Goal: Task Accomplishment & Management: Use online tool/utility

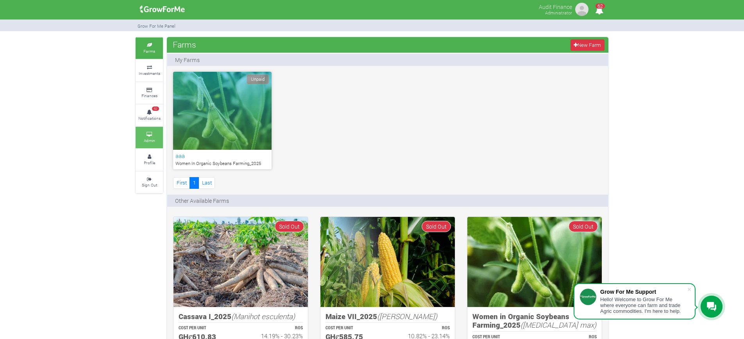
click at [141, 133] on icon at bounding box center [148, 135] width 23 height 4
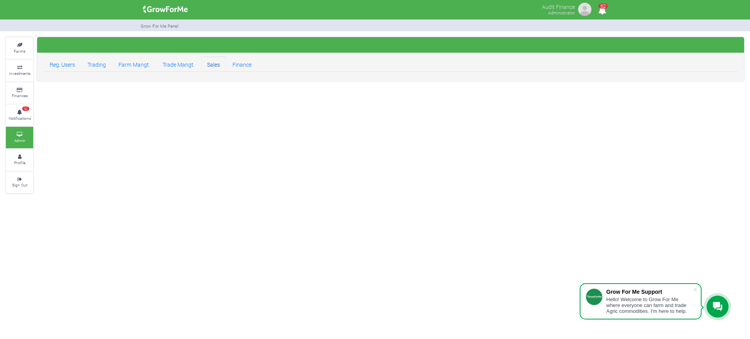
click at [213, 69] on link "Sales" at bounding box center [213, 64] width 25 height 16
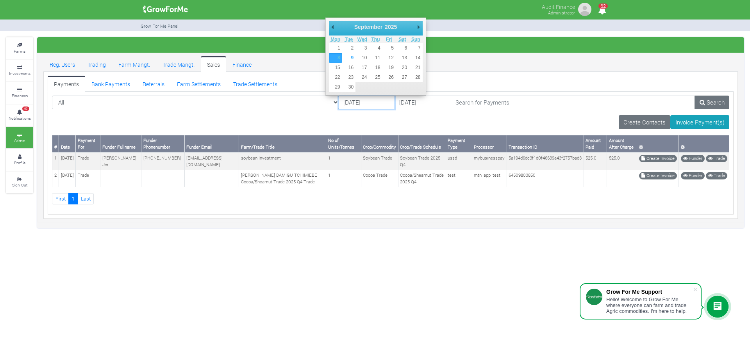
click at [339, 102] on input "08/09/2025" at bounding box center [367, 103] width 56 height 14
type input "05/09/2025"
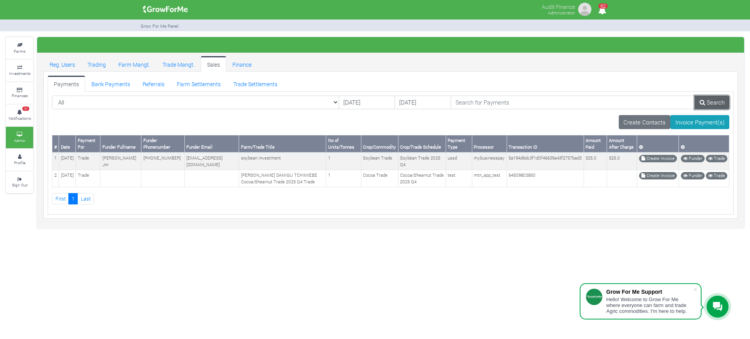
click at [707, 108] on link "Search" at bounding box center [711, 103] width 35 height 14
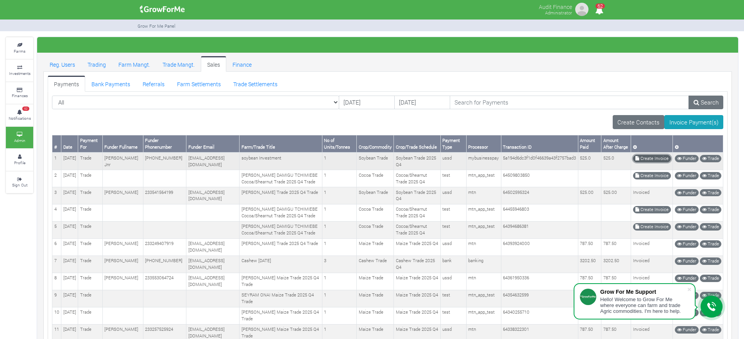
click at [643, 157] on link "Create Invoice" at bounding box center [652, 158] width 38 height 7
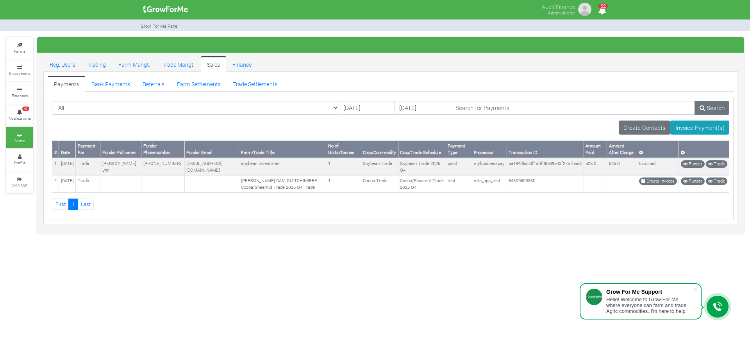
click at [377, 267] on div "Audit Finance Administrator 62" at bounding box center [375, 169] width 750 height 339
